Goal: Transaction & Acquisition: Book appointment/travel/reservation

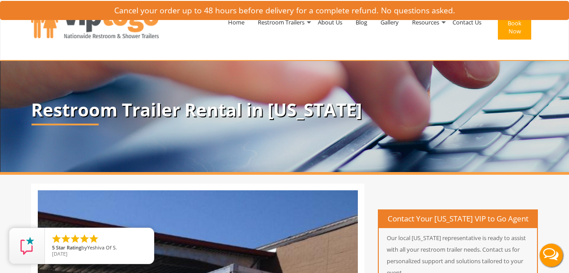
scroll to position [1, 0]
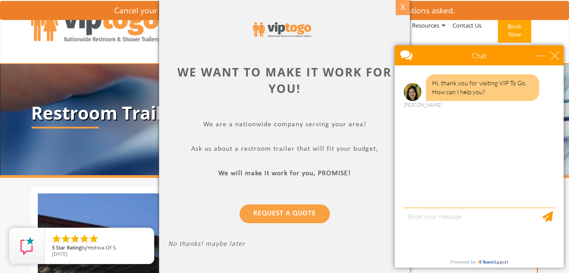
click at [404, 6] on div "X" at bounding box center [402, 7] width 14 height 15
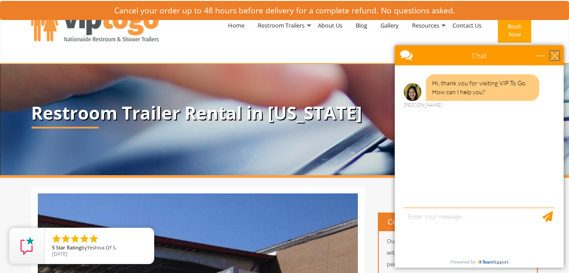
click at [556, 57] on div "close" at bounding box center [554, 55] width 9 height 9
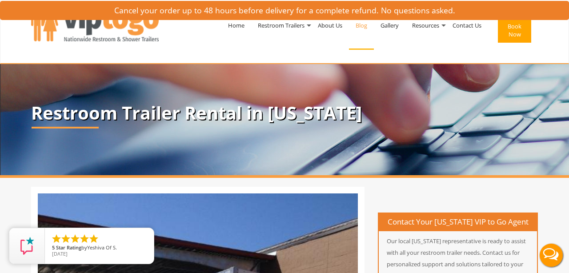
scroll to position [0, 0]
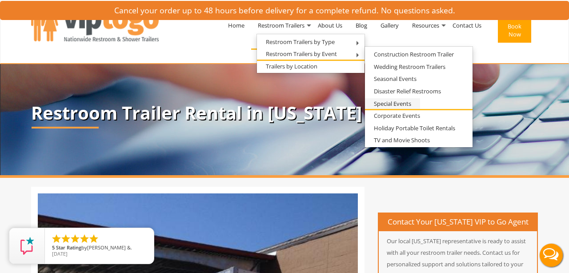
click at [403, 104] on link "Special Events" at bounding box center [392, 103] width 55 height 11
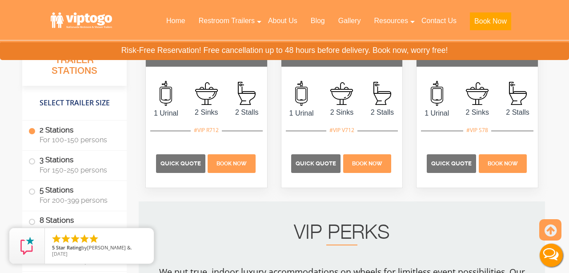
scroll to position [826, 0]
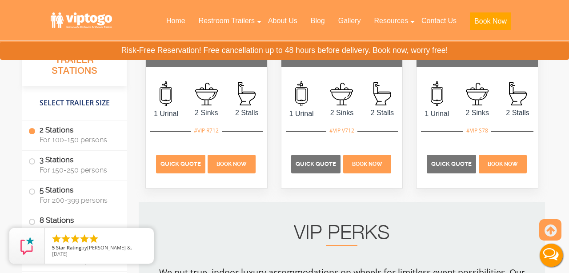
click at [189, 167] on span "Quick Quote" at bounding box center [180, 163] width 40 height 7
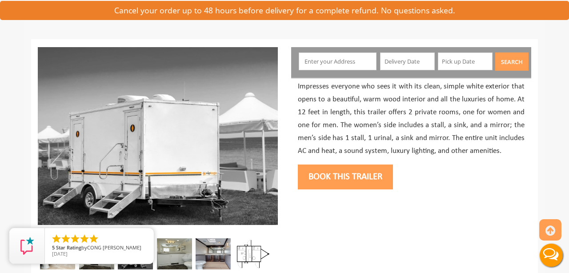
scroll to position [84, 0]
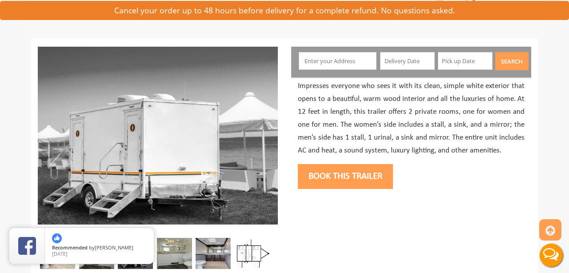
click at [330, 62] on input "text" at bounding box center [338, 61] width 78 height 18
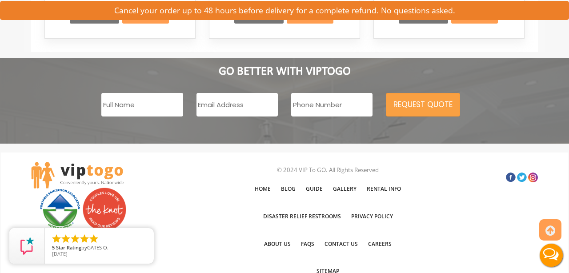
scroll to position [1530, 0]
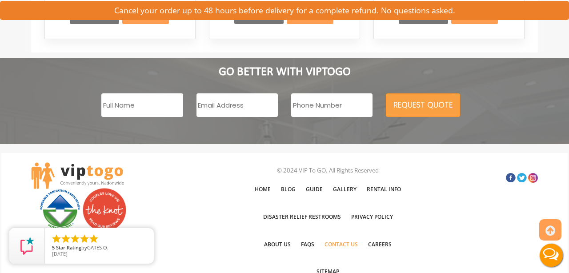
click at [342, 231] on link "Contact Us" at bounding box center [341, 244] width 42 height 26
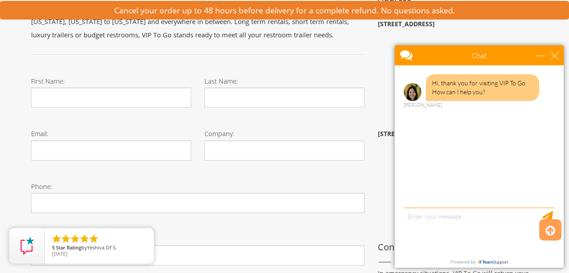
scroll to position [258, 0]
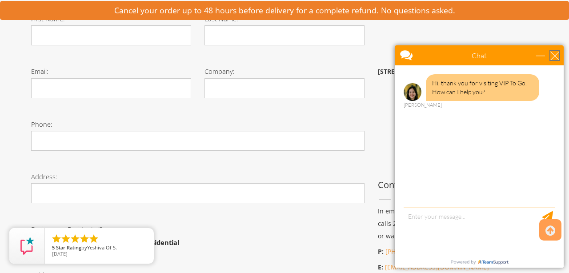
click at [557, 55] on div "close" at bounding box center [554, 55] width 9 height 9
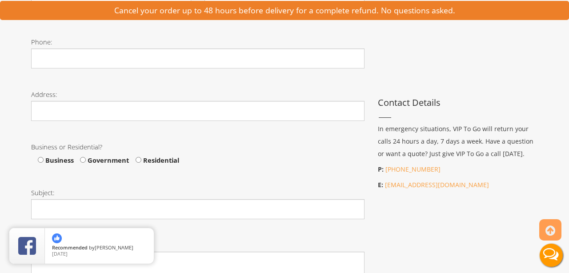
scroll to position [341, 0]
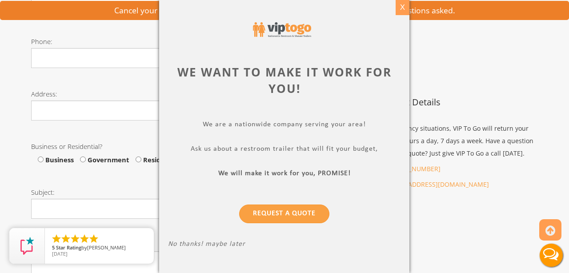
click at [403, 6] on div "X" at bounding box center [402, 7] width 14 height 15
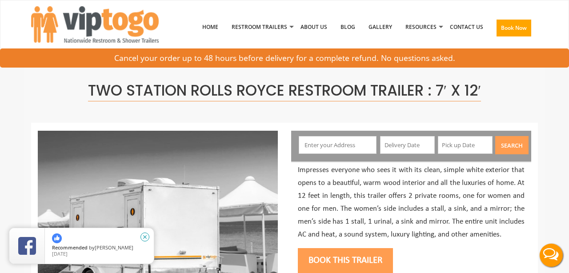
click at [145, 235] on icon "close" at bounding box center [144, 236] width 9 height 9
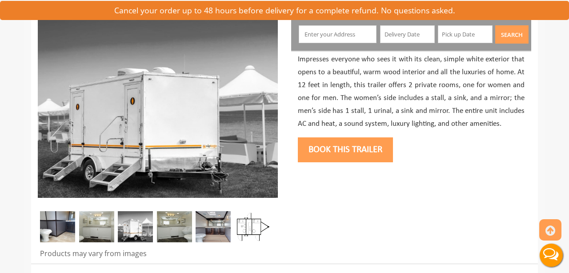
scroll to position [126, 0]
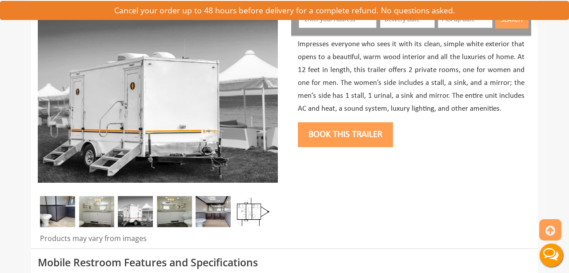
click at [67, 217] on img at bounding box center [57, 211] width 35 height 31
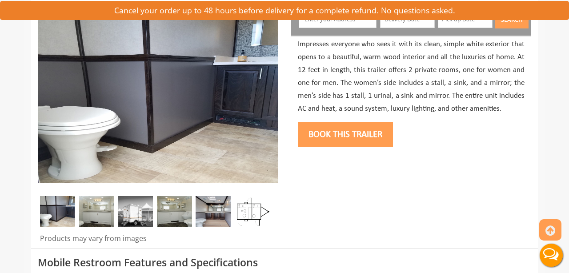
click at [94, 214] on img at bounding box center [96, 211] width 35 height 31
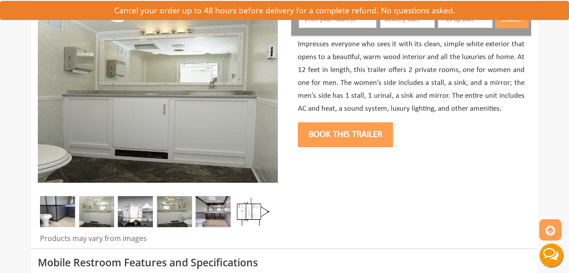
click at [132, 215] on img at bounding box center [135, 211] width 35 height 31
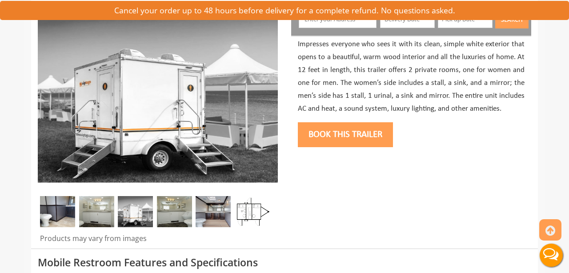
click at [173, 211] on img at bounding box center [174, 211] width 35 height 31
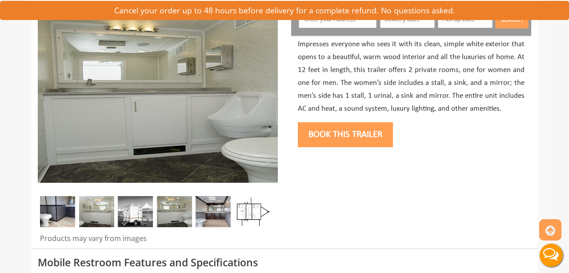
click at [216, 215] on img at bounding box center [212, 211] width 35 height 31
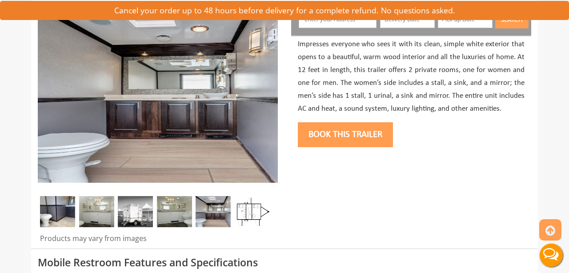
click at [256, 212] on img at bounding box center [251, 211] width 35 height 31
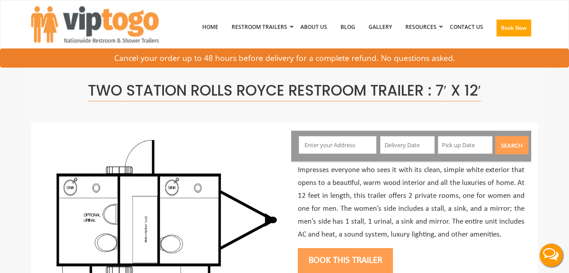
scroll to position [0, 0]
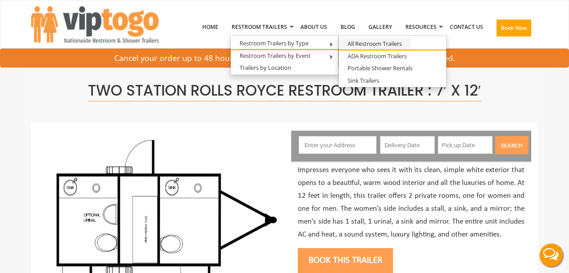
click at [360, 42] on link "All Restroom Trailers" at bounding box center [375, 43] width 72 height 11
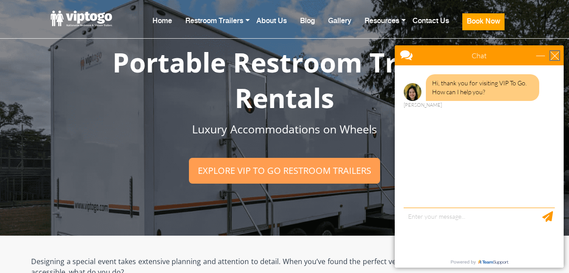
click at [554, 56] on div "close" at bounding box center [554, 55] width 9 height 9
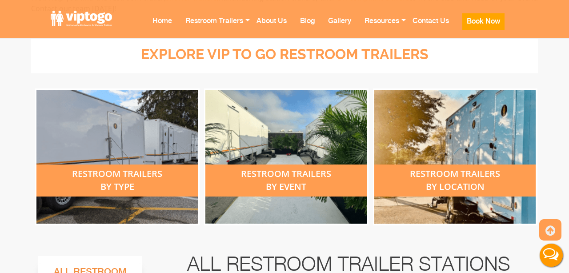
scroll to position [330, 0]
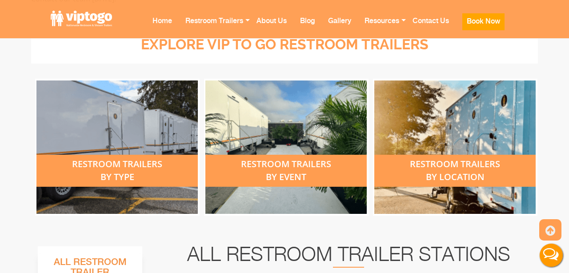
click at [127, 171] on div "restroom trailers by type" at bounding box center [116, 171] width 161 height 32
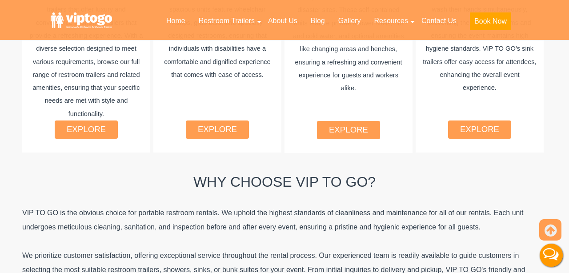
scroll to position [717, 0]
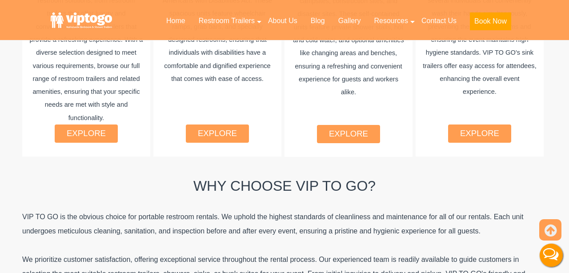
click at [105, 128] on link "explore" at bounding box center [86, 132] width 39 height 9
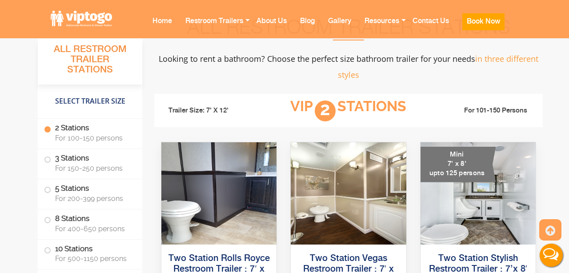
scroll to position [559, 0]
